Goal: Information Seeking & Learning: Learn about a topic

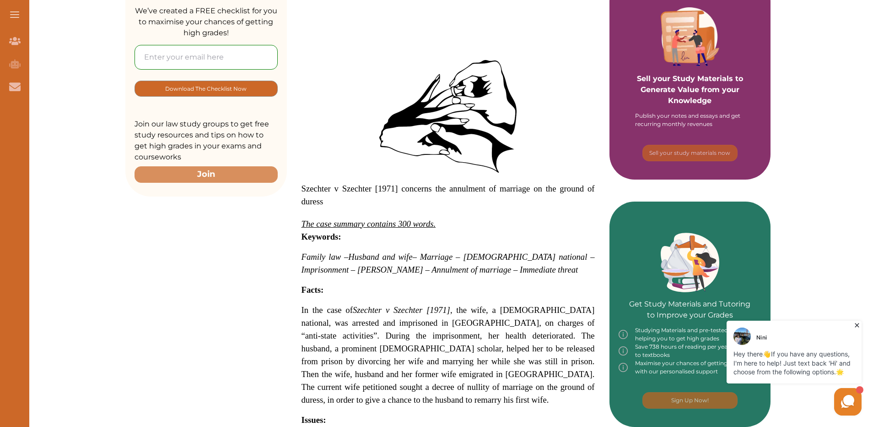
scroll to position [229, 0]
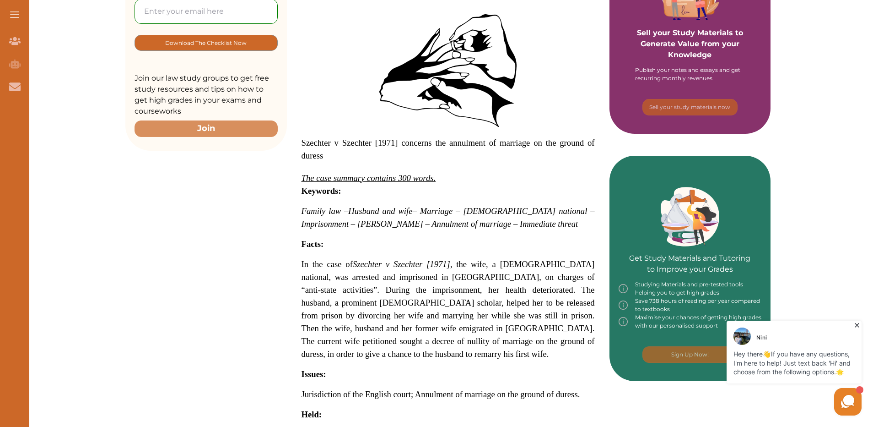
drag, startPoint x: 305, startPoint y: 264, endPoint x: 478, endPoint y: 298, distance: 176.9
click at [478, 298] on span "In the case of Szechter v Szechter [1971] , the wife, a Polish national, was ar…" at bounding box center [448, 308] width 293 height 99
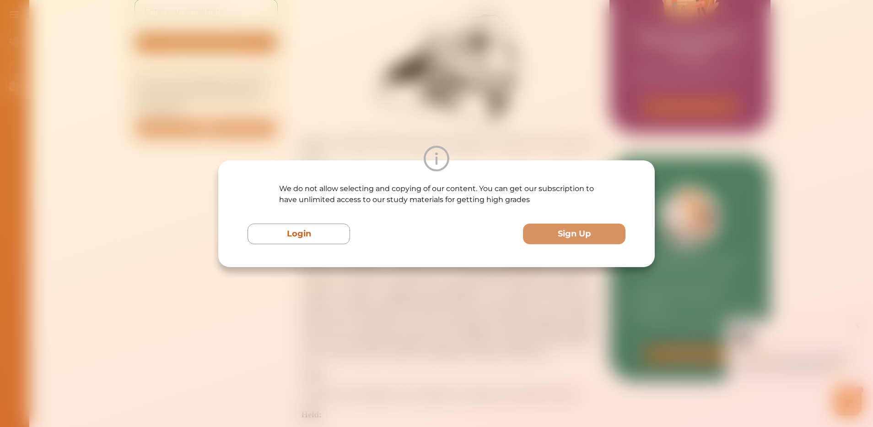
drag, startPoint x: 532, startPoint y: 332, endPoint x: 556, endPoint y: 341, distance: 25.3
click at [556, 341] on div "We do not allow selecting and copying of our content. You can get our subscript…" at bounding box center [436, 213] width 873 height 427
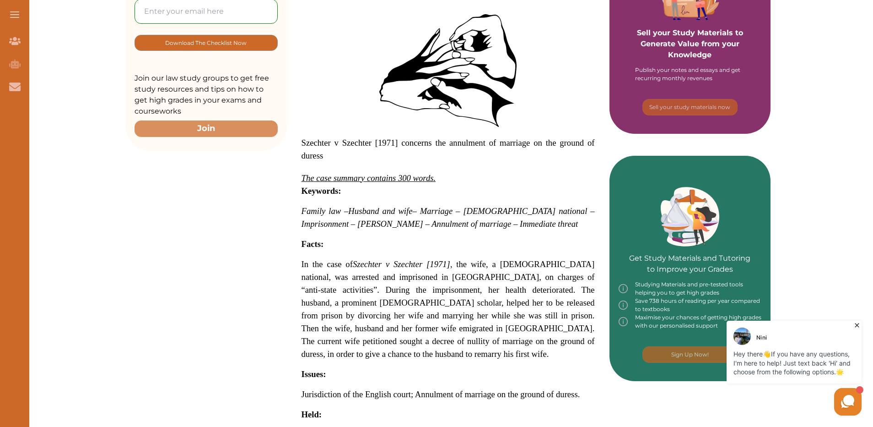
drag, startPoint x: 547, startPoint y: 320, endPoint x: 471, endPoint y: 301, distance: 78.7
click at [471, 301] on span "In the case of Szechter v Szechter [1971] , the wife, a Polish national, was ar…" at bounding box center [448, 308] width 293 height 99
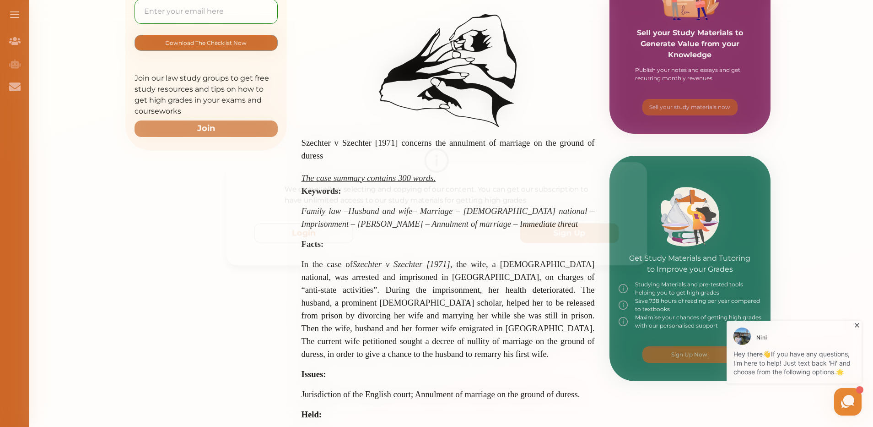
click at [520, 127] on div "We do not allow selecting and copying of our content. You can get our subscript…" at bounding box center [436, 213] width 873 height 427
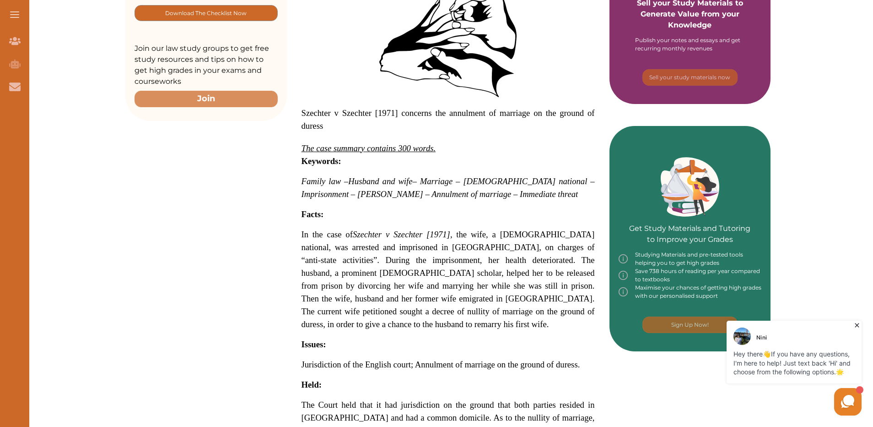
scroll to position [92, 0]
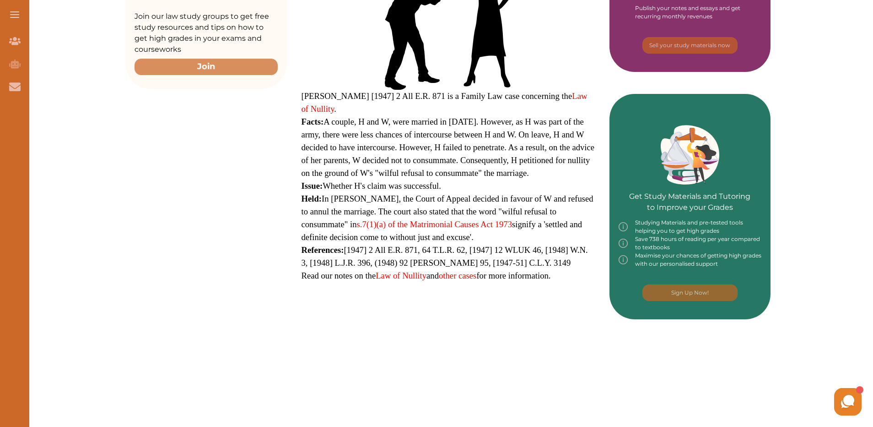
scroll to position [270, 0]
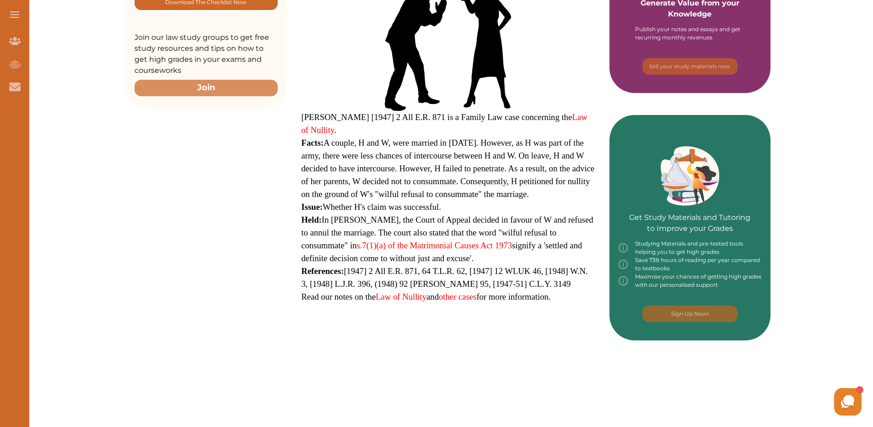
click at [789, 98] on div "Want to secure high grades in Family And Child Law ? We’ve created a FREE check…" at bounding box center [448, 231] width 851 height 767
